Goal: Task Accomplishment & Management: Manage account settings

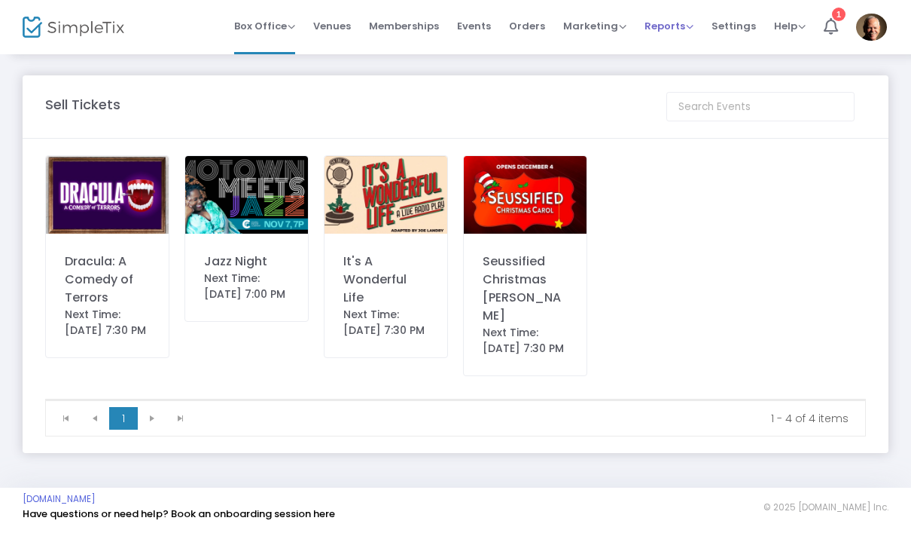
click at [673, 33] on span "Reports Analytics Sales Reports Download" at bounding box center [669, 26] width 49 height 38
click at [673, 20] on span "Reports" at bounding box center [669, 26] width 49 height 14
click at [719, 86] on li "Sales Reports" at bounding box center [694, 80] width 98 height 29
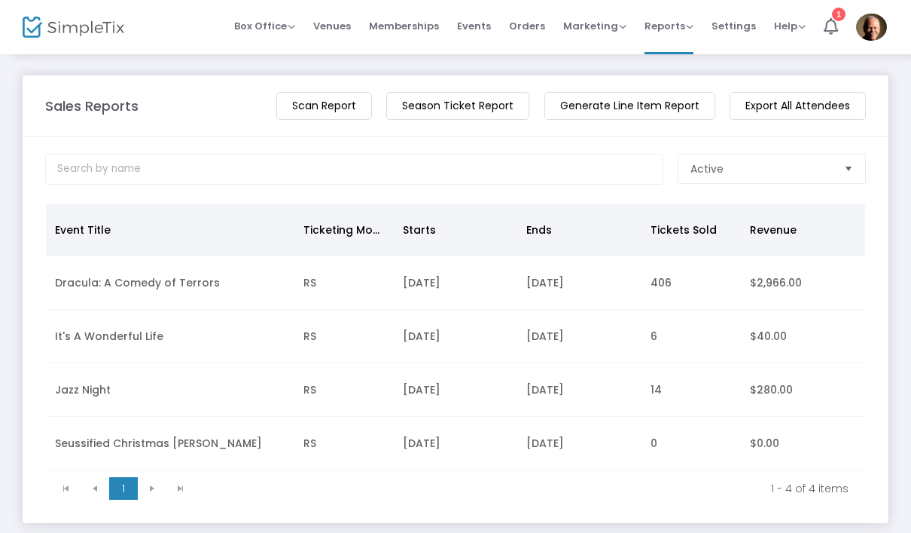
click at [1, 178] on div "Sales Reports View Total Revenue Scan Report Season Ticket Report Generate Line…" at bounding box center [455, 299] width 911 height 493
click at [535, 32] on span "Orders" at bounding box center [527, 26] width 36 height 38
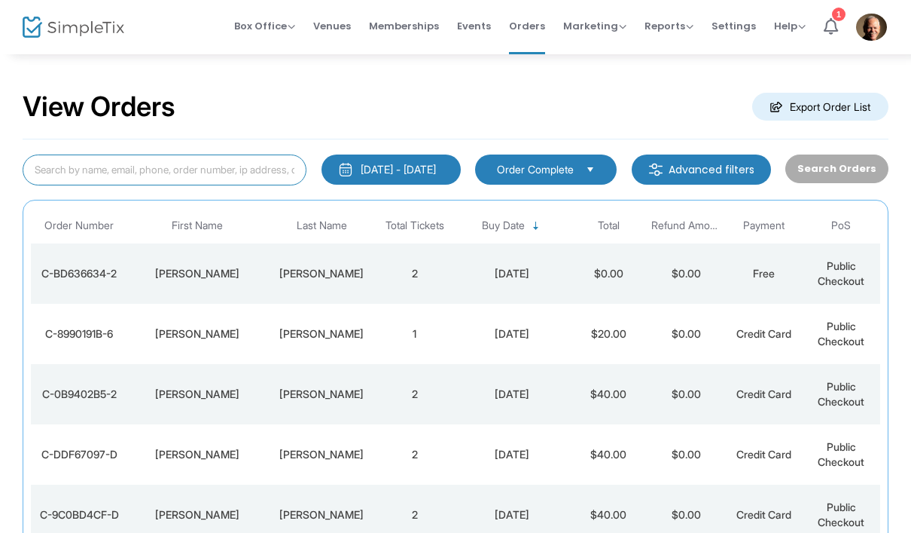
click at [213, 177] on input at bounding box center [165, 169] width 284 height 31
type input "Manny"
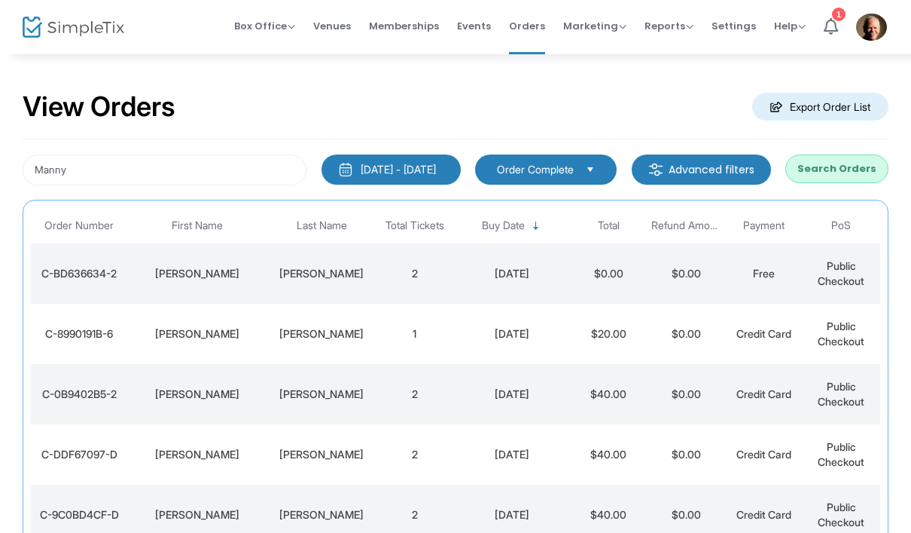
click at [851, 166] on button "Search Orders" at bounding box center [837, 168] width 103 height 29
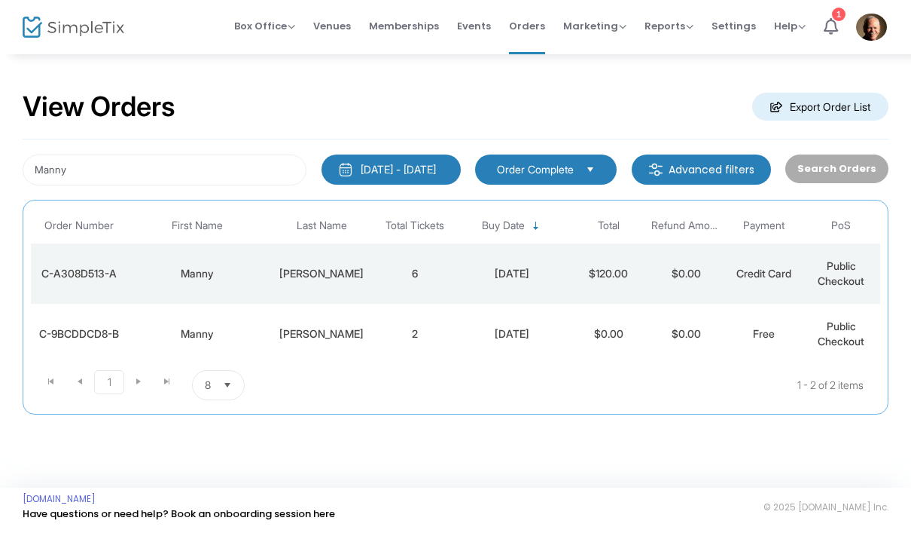
click at [51, 273] on div "C-A308D513-A" at bounding box center [80, 273] width 90 height 15
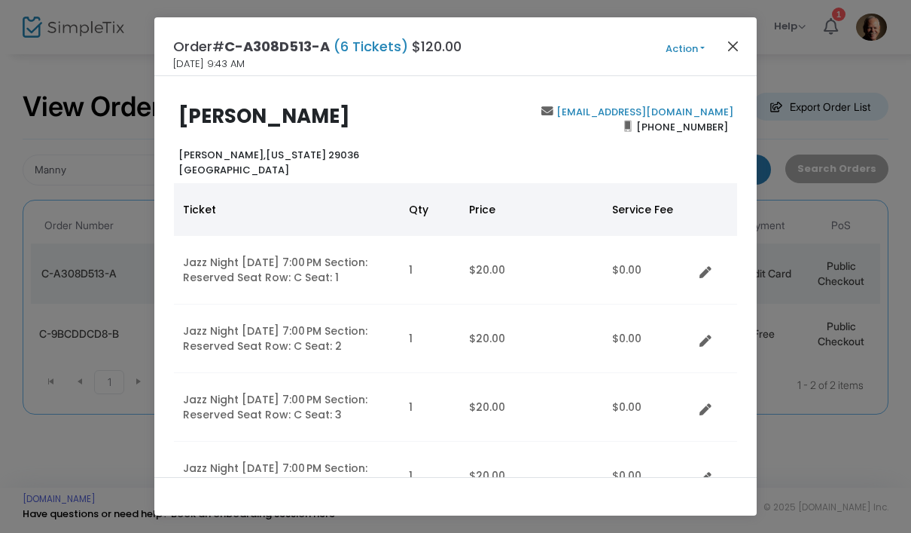
click at [736, 54] on button "Close" at bounding box center [734, 46] width 20 height 20
